Goal: Go to known website: Go to known website

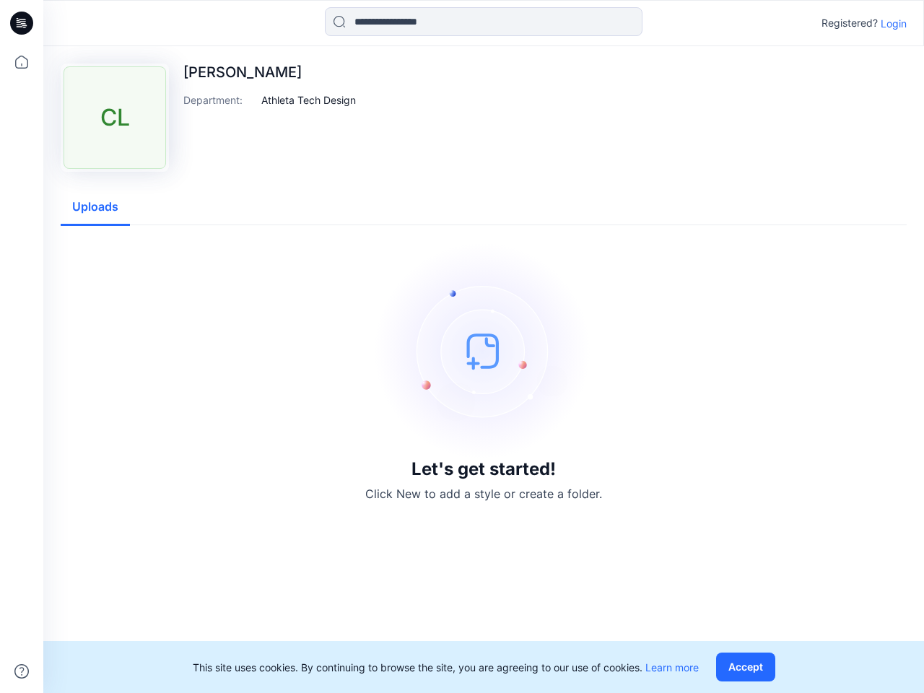
click at [462, 347] on img at bounding box center [484, 351] width 217 height 217
click at [22, 23] on icon at bounding box center [24, 23] width 6 height 1
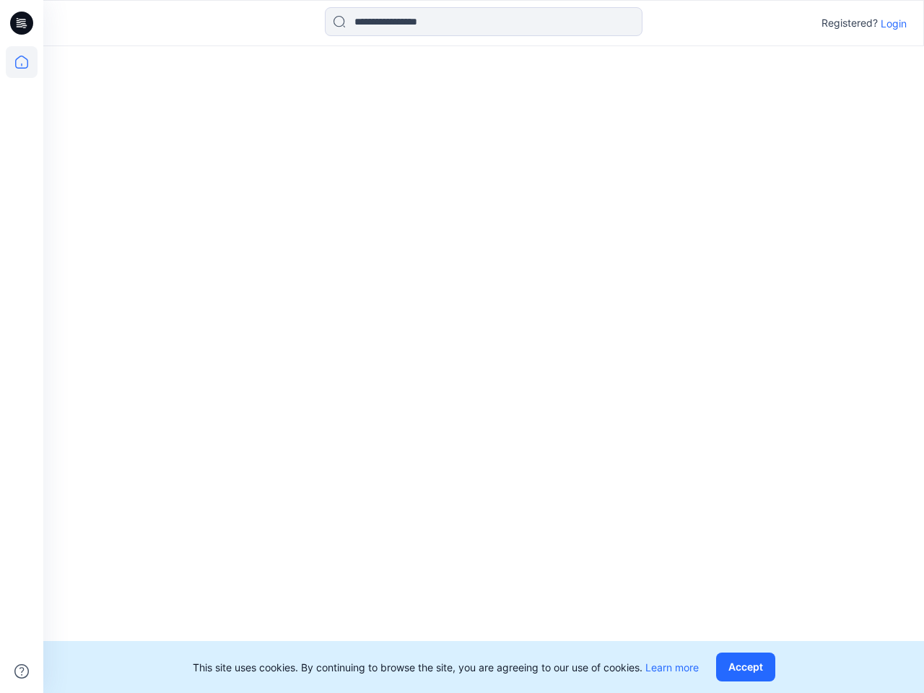
click at [22, 62] on icon at bounding box center [22, 62] width 32 height 32
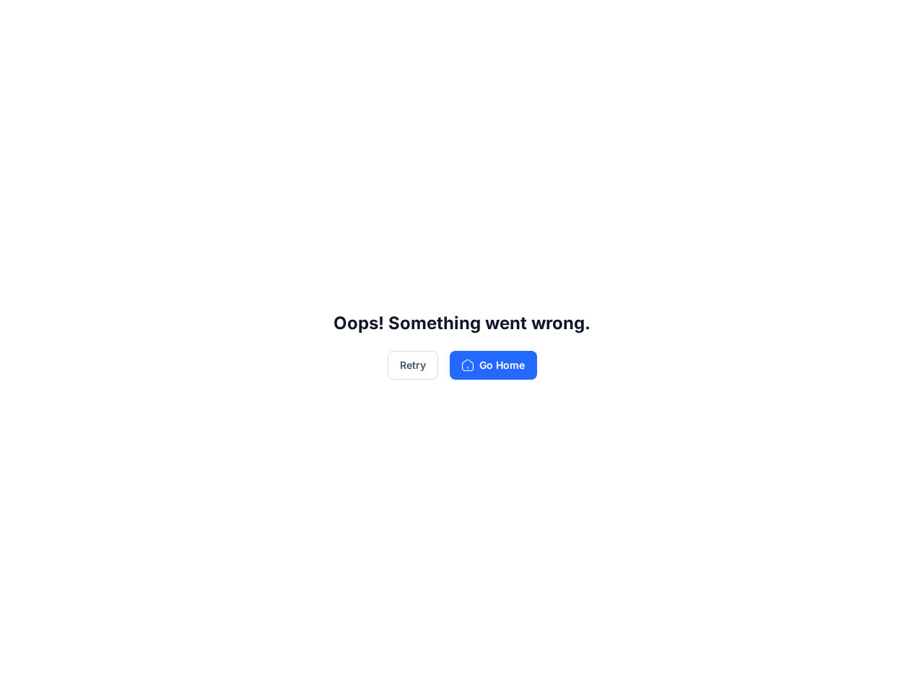
click at [22, 672] on div "Oops! Something went wrong. Retry Go Home" at bounding box center [462, 346] width 924 height 693
click at [484, 22] on div "Oops! Something went wrong. Retry Go Home" at bounding box center [462, 346] width 924 height 693
click at [894, 23] on div "Oops! Something went wrong. Retry Go Home" at bounding box center [462, 346] width 924 height 693
click at [309, 100] on div "Oops! Something went wrong. Retry Go Home" at bounding box center [462, 346] width 924 height 693
click at [95, 207] on div "Oops! Something went wrong. Retry Go Home" at bounding box center [462, 346] width 924 height 693
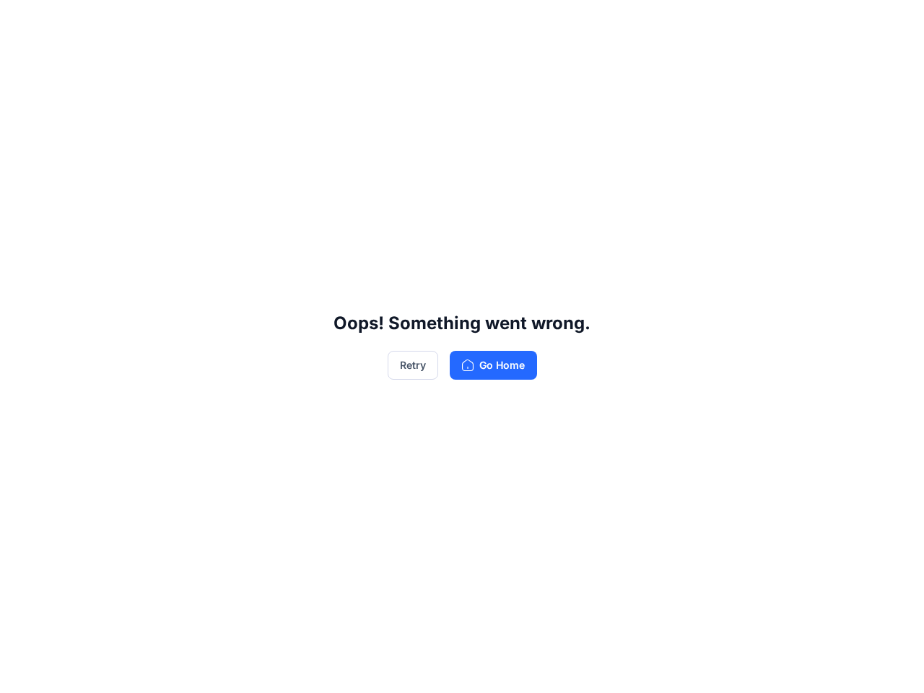
click at [749, 667] on div "Oops! Something went wrong. Retry Go Home" at bounding box center [462, 346] width 924 height 693
